Goal: Book appointment/travel/reservation

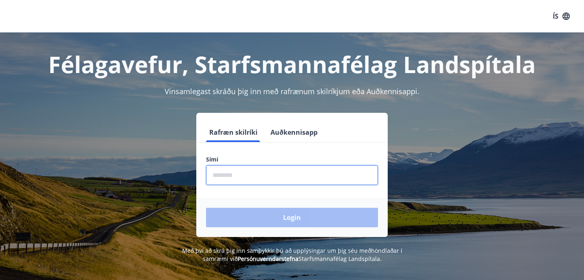
click at [288, 182] on input "phone" at bounding box center [292, 175] width 172 height 20
type input "********"
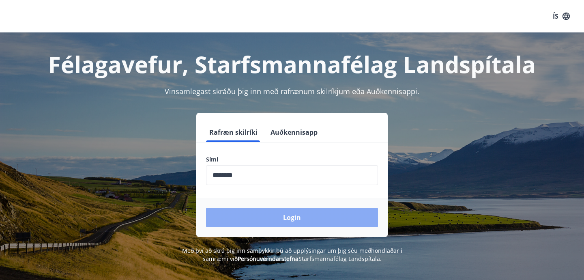
click at [278, 216] on button "Login" at bounding box center [292, 217] width 172 height 19
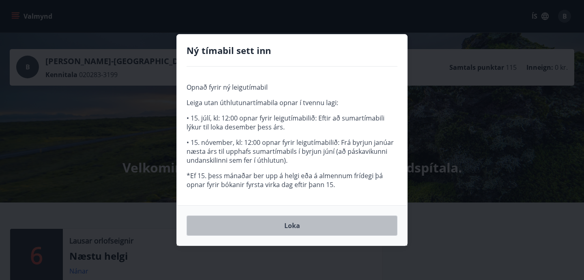
click at [245, 224] on button "Loka" at bounding box center [292, 225] width 211 height 20
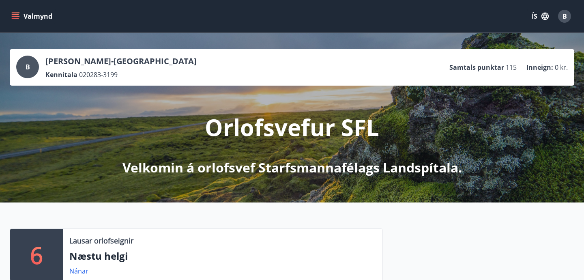
click at [30, 17] on button "Valmynd" at bounding box center [33, 16] width 46 height 15
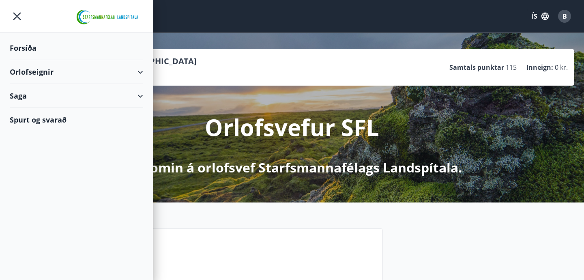
click at [61, 76] on div "Orlofseignir" at bounding box center [76, 72] width 133 height 24
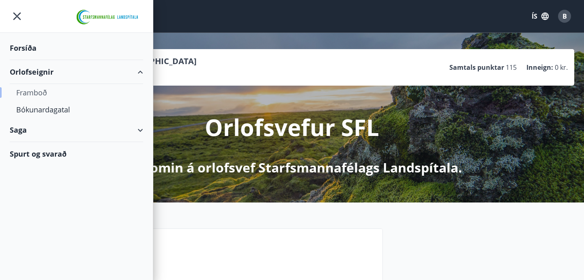
click at [51, 91] on div "Framboð" at bounding box center [76, 92] width 121 height 17
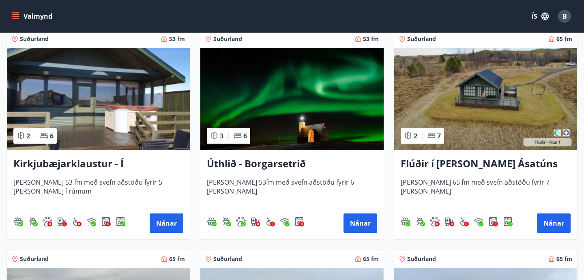
scroll to position [155, 0]
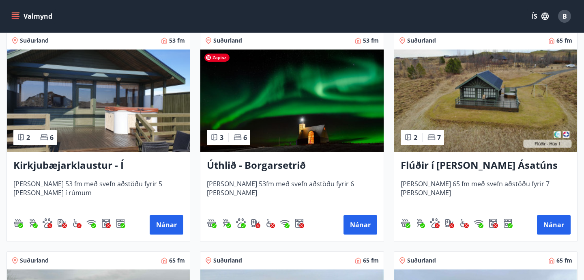
click at [283, 131] on img at bounding box center [291, 101] width 183 height 102
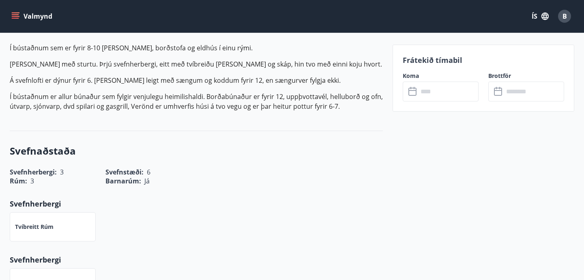
scroll to position [259, 0]
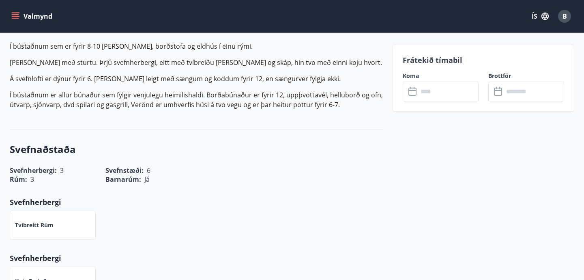
click at [456, 92] on input "text" at bounding box center [448, 92] width 60 height 20
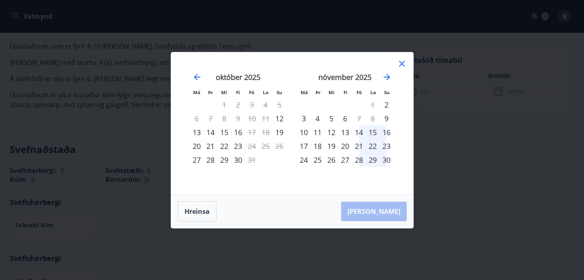
click at [403, 64] on icon at bounding box center [402, 64] width 6 height 6
